Goal: Find specific page/section: Find specific page/section

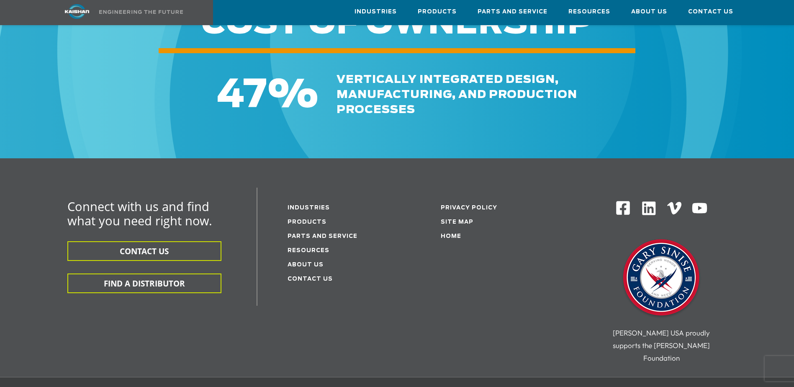
scroll to position [1297, 0]
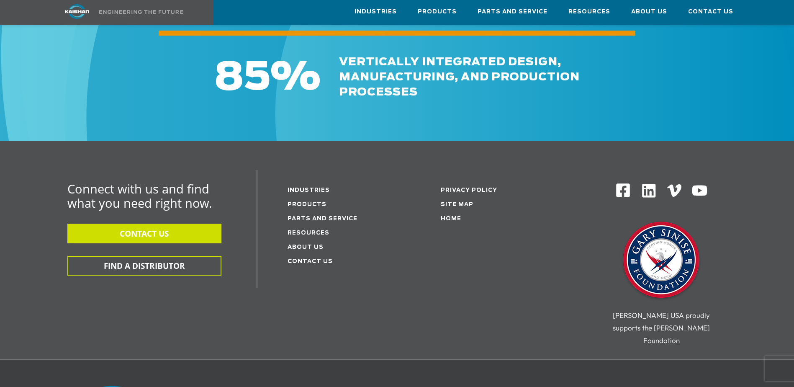
click at [143, 223] on button "CONTACT US" at bounding box center [144, 233] width 154 height 20
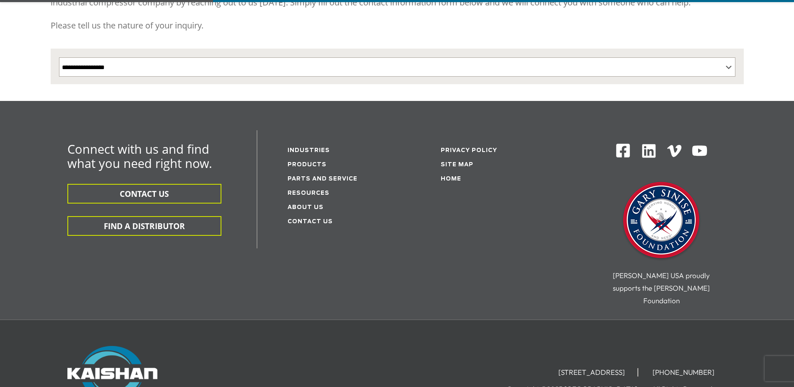
scroll to position [209, 0]
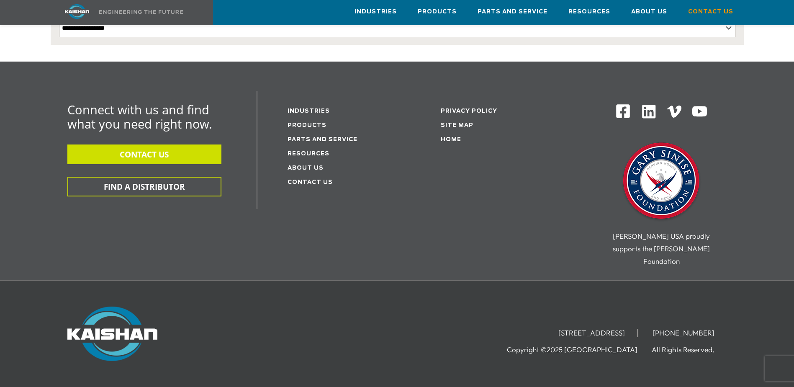
click at [185, 144] on button "CONTACT US" at bounding box center [144, 154] width 154 height 20
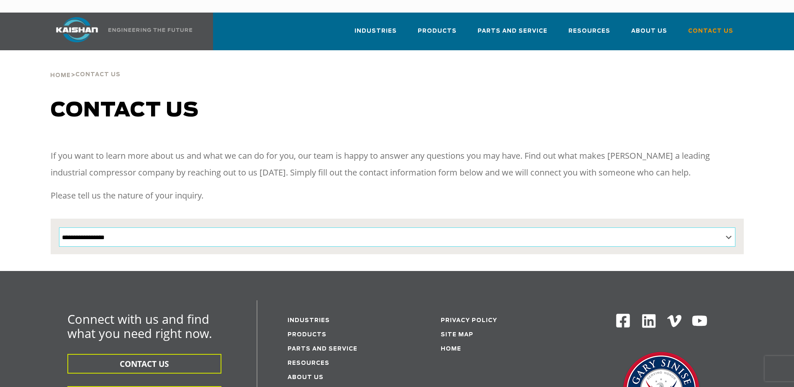
click at [729, 227] on select "**********" at bounding box center [397, 236] width 676 height 19
select select "**********"
click at [59, 227] on select "**********" at bounding box center [397, 236] width 676 height 19
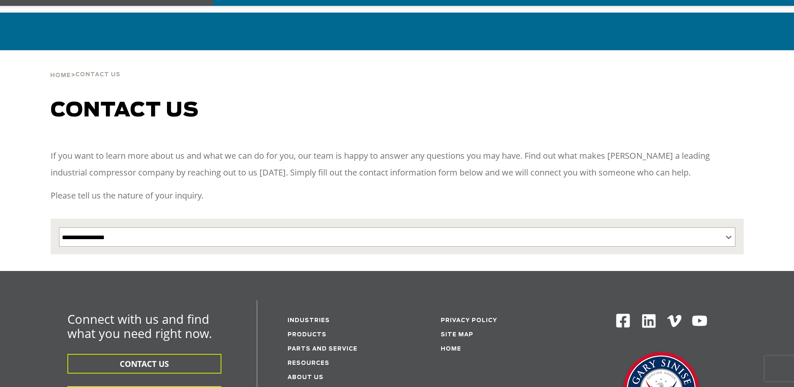
scroll to position [209, 0]
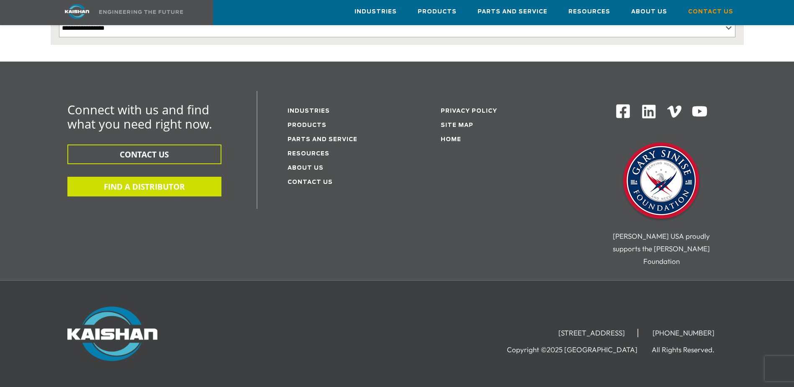
click at [136, 177] on button "FIND A DISTRIBUTOR" at bounding box center [144, 187] width 154 height 20
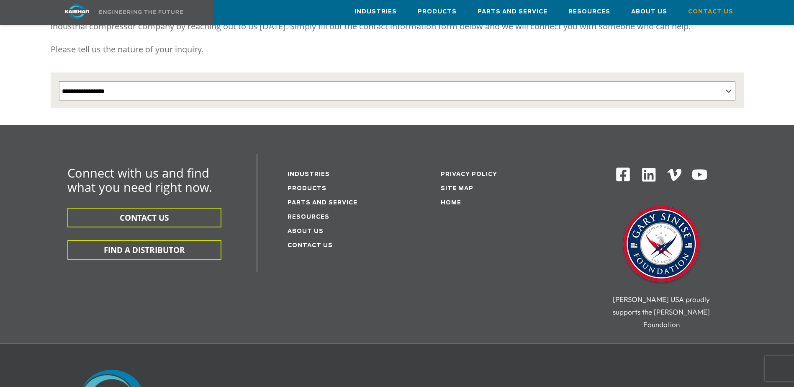
scroll to position [84, 0]
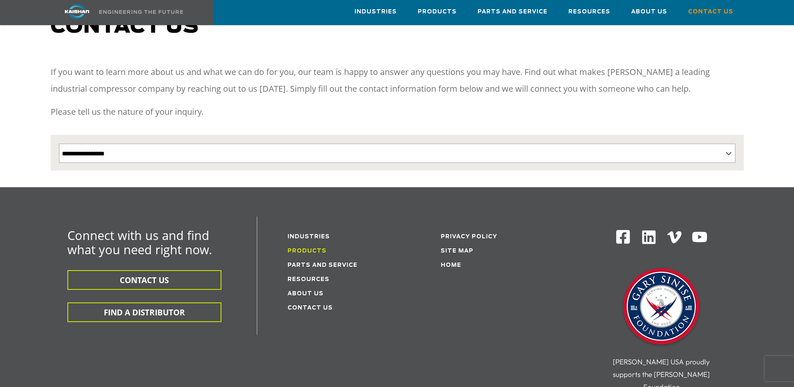
click at [316, 248] on link "Products" at bounding box center [306, 250] width 39 height 5
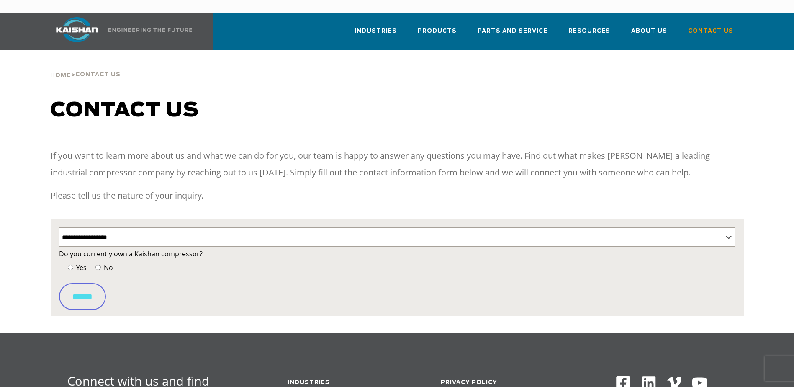
select select "**********"
select select "Contact form"
click at [102, 263] on span "No" at bounding box center [107, 267] width 11 height 9
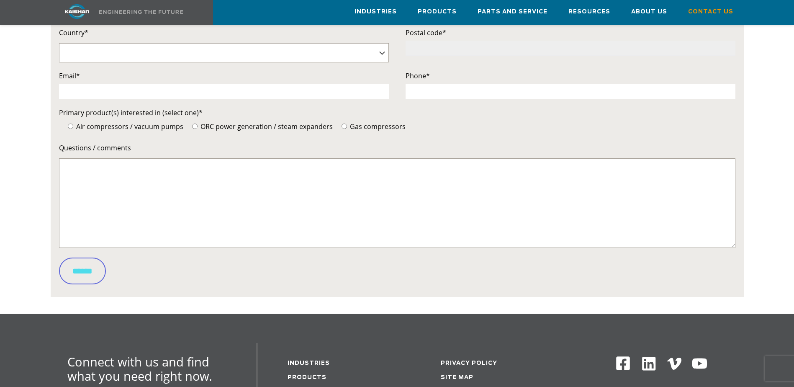
scroll to position [125, 0]
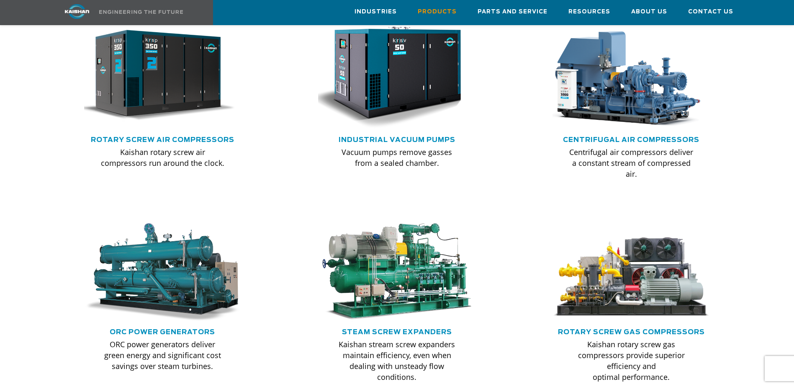
scroll to position [586, 0]
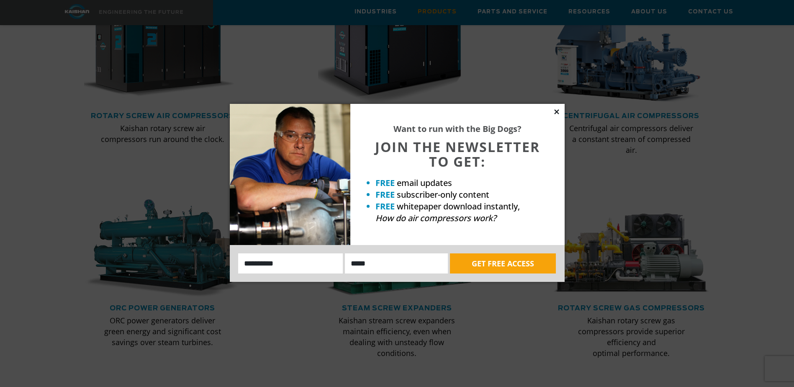
click at [557, 110] on icon at bounding box center [557, 112] width 8 height 8
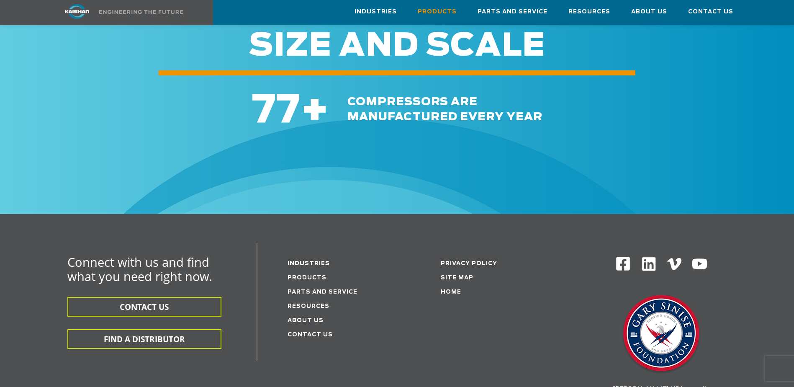
scroll to position [1213, 0]
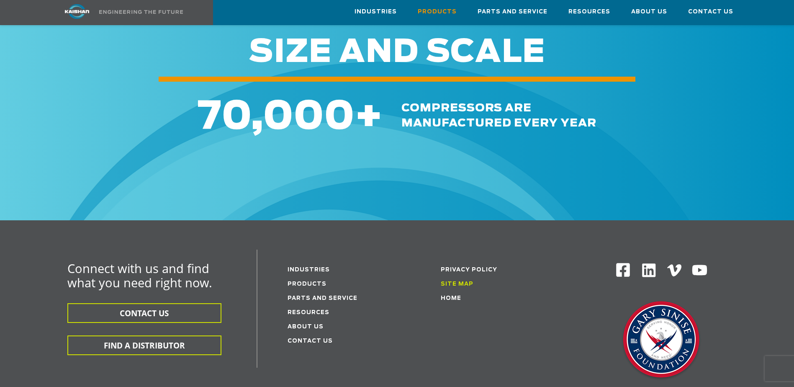
click at [454, 281] on link "Site Map" at bounding box center [456, 283] width 33 height 5
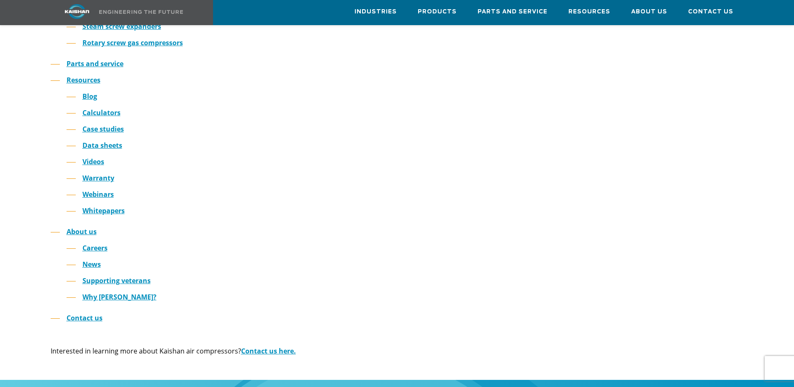
scroll to position [251, 0]
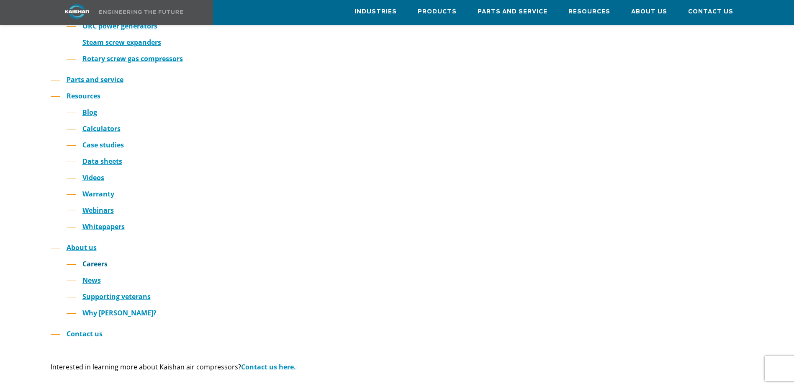
click at [92, 259] on link "Careers" at bounding box center [94, 263] width 25 height 9
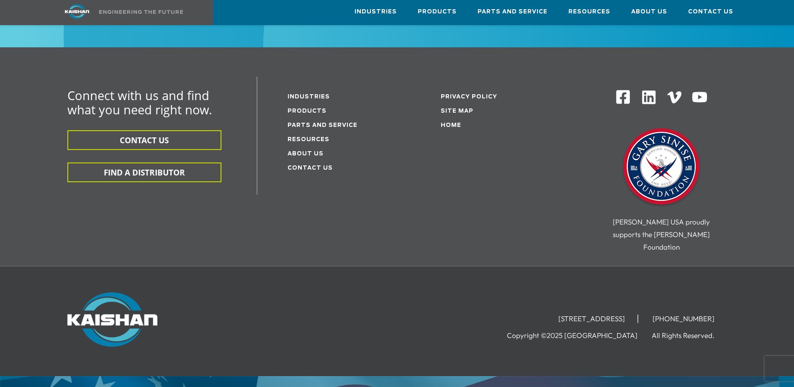
scroll to position [467, 0]
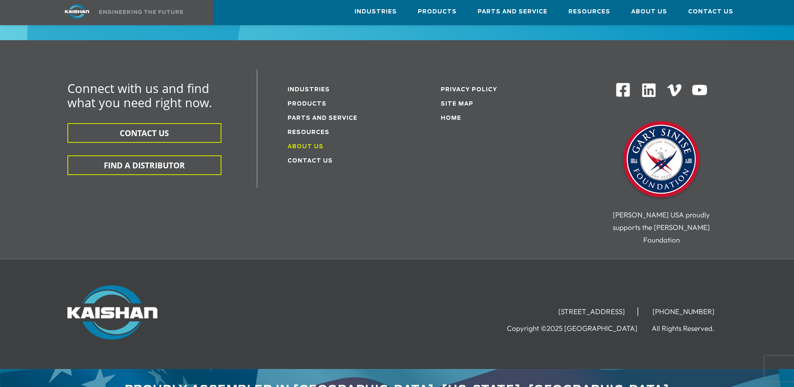
click at [302, 144] on link "About Us" at bounding box center [305, 146] width 36 height 5
